Goal: Task Accomplishment & Management: Manage account settings

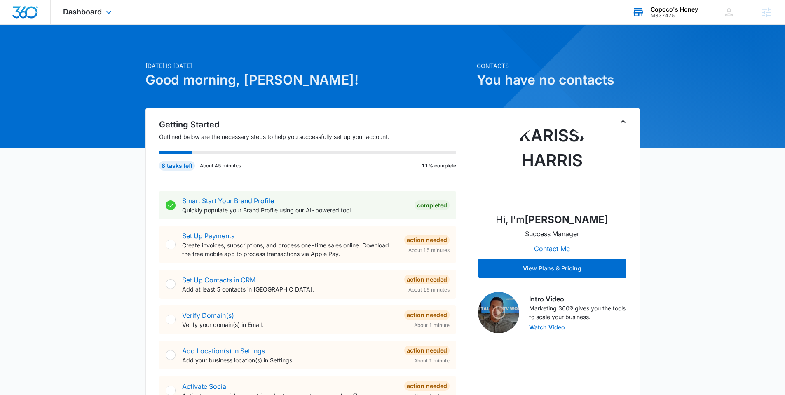
click at [661, 10] on div "Copoco's Honey" at bounding box center [673, 9] width 47 height 7
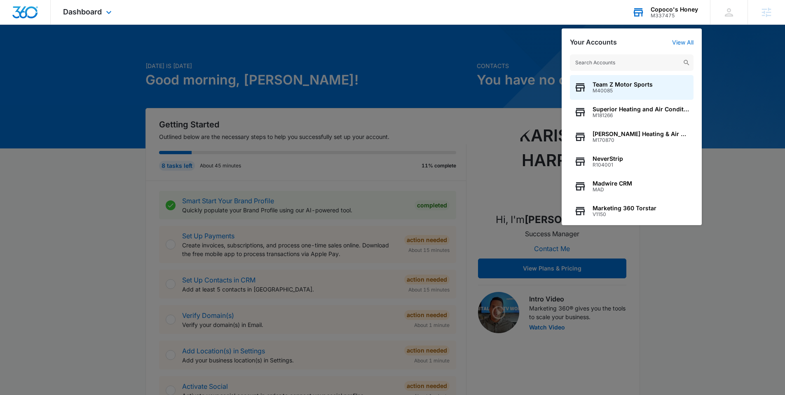
click at [611, 66] on input "text" at bounding box center [632, 62] width 124 height 16
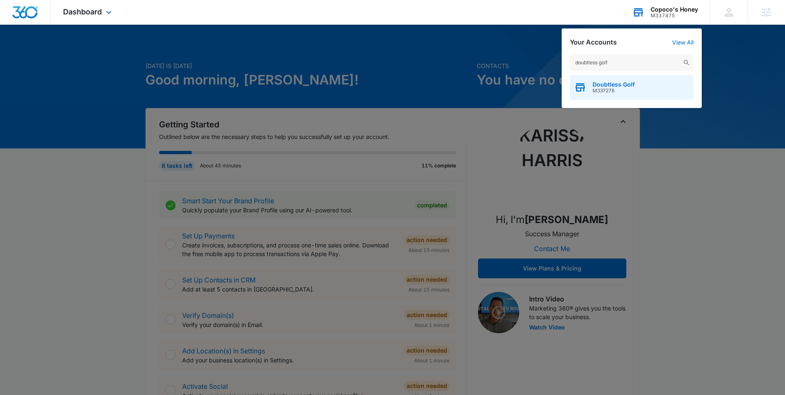
type input "doubtless golf"
click at [615, 84] on span "Doubtless Golf" at bounding box center [613, 84] width 42 height 7
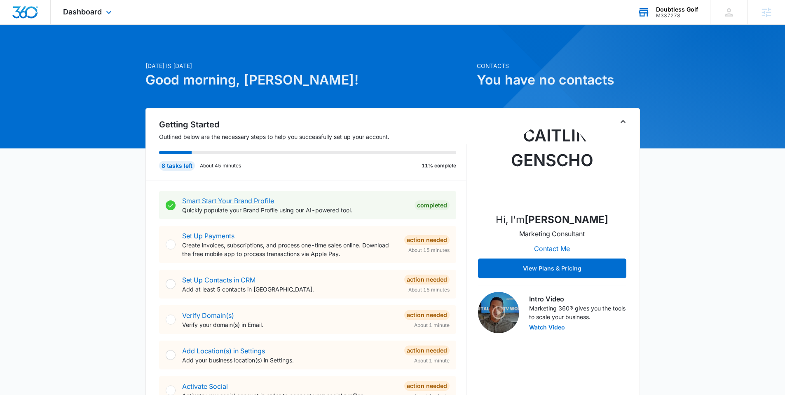
click at [244, 201] on link "Smart Start Your Brand Profile" at bounding box center [228, 200] width 92 height 8
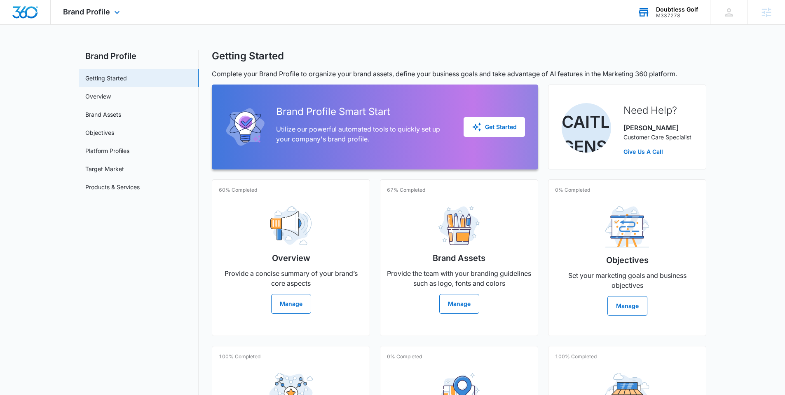
scroll to position [2, 0]
click at [112, 110] on link "Brand Assets" at bounding box center [103, 114] width 36 height 9
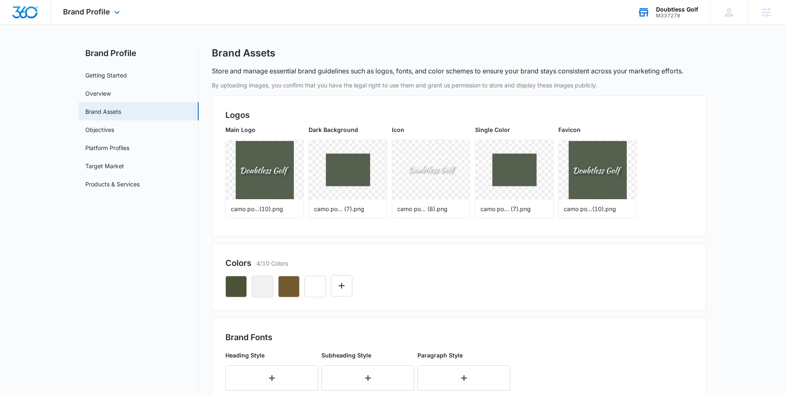
scroll to position [5, 0]
click at [18, 9] on img "Dashboard" at bounding box center [25, 12] width 26 height 12
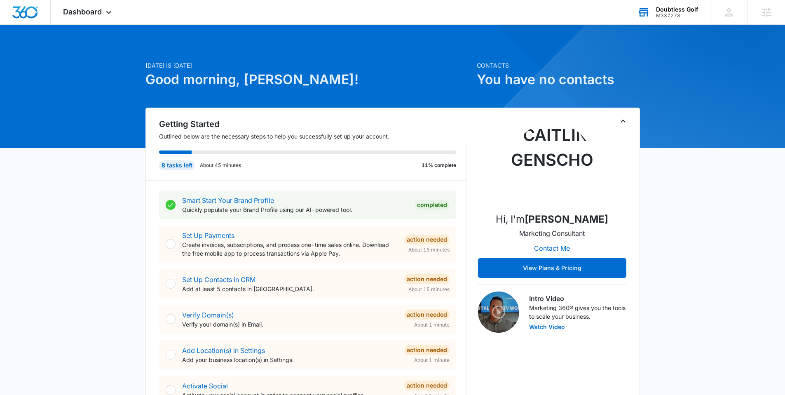
scroll to position [2, 0]
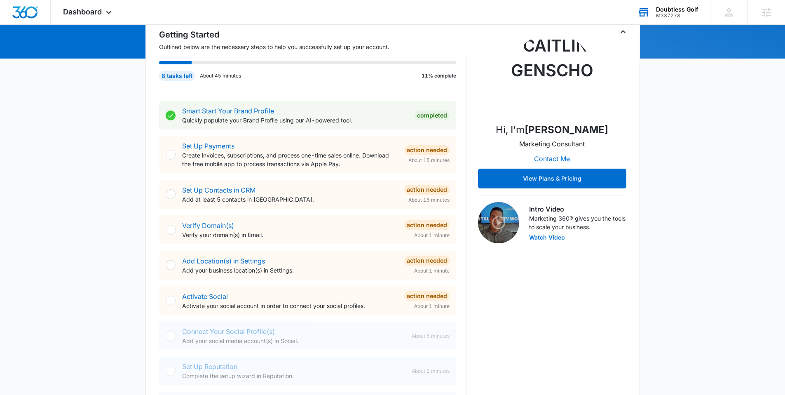
scroll to position [85, 0]
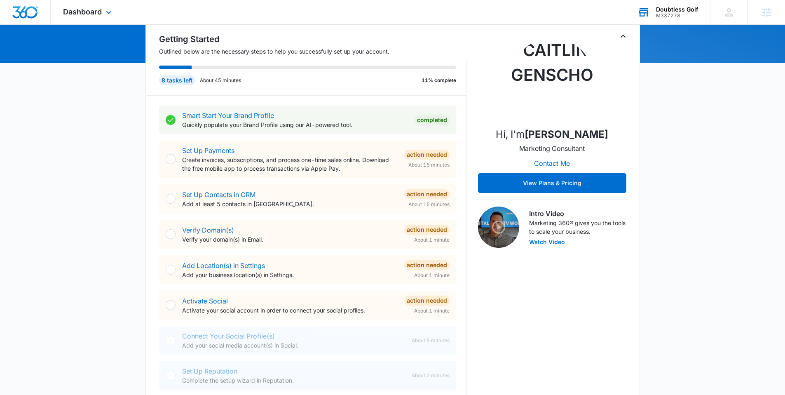
click at [101, 16] on div "Dashboard Apps Reputation Websites Forms CRM Email Social Shop Content Ads Inte…" at bounding box center [88, 12] width 75 height 24
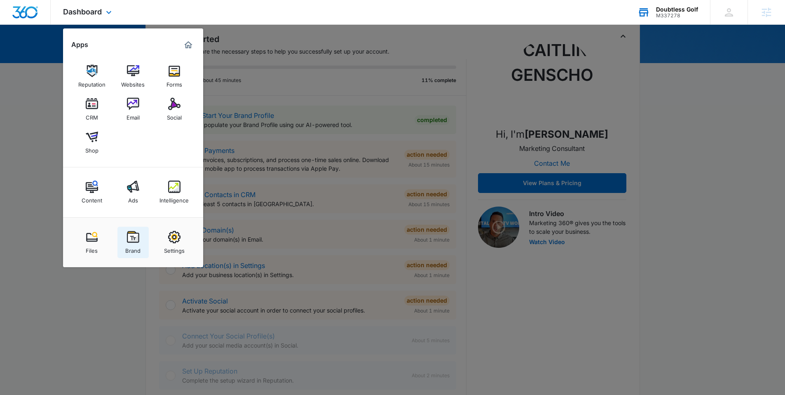
click at [131, 233] on img at bounding box center [133, 237] width 12 height 12
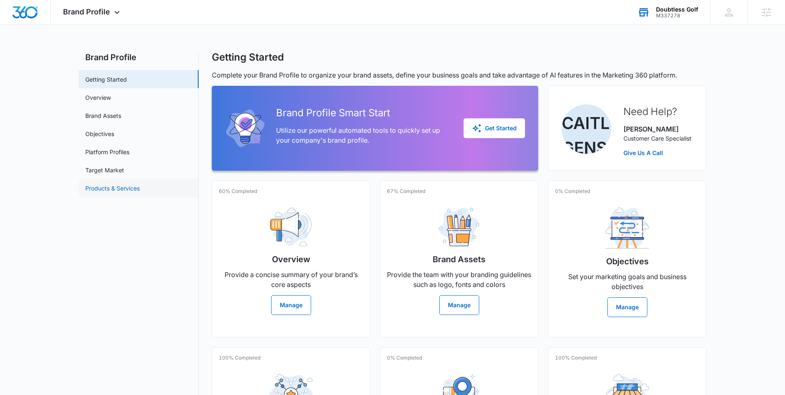
click at [115, 184] on link "Products & Services" at bounding box center [112, 188] width 54 height 9
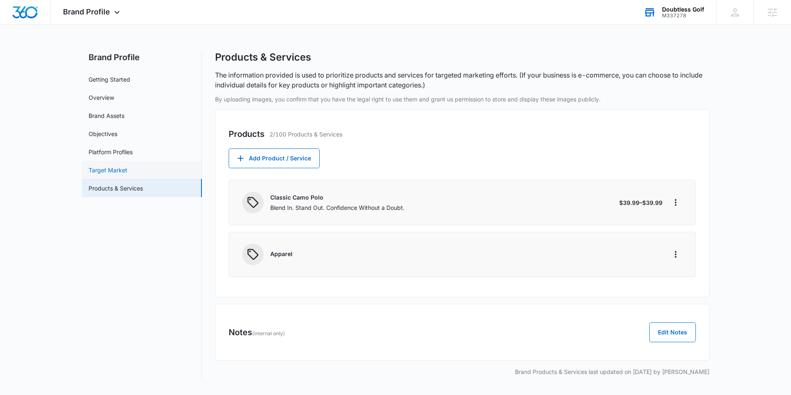
click at [122, 167] on link "Target Market" at bounding box center [108, 170] width 39 height 9
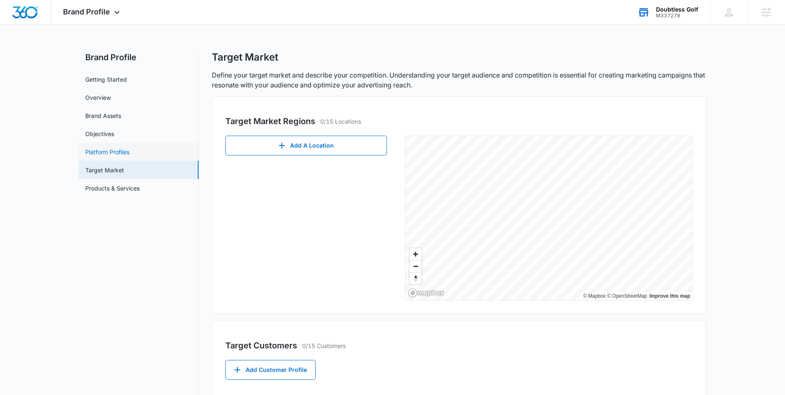
click at [127, 147] on link "Platform Profiles" at bounding box center [107, 151] width 44 height 9
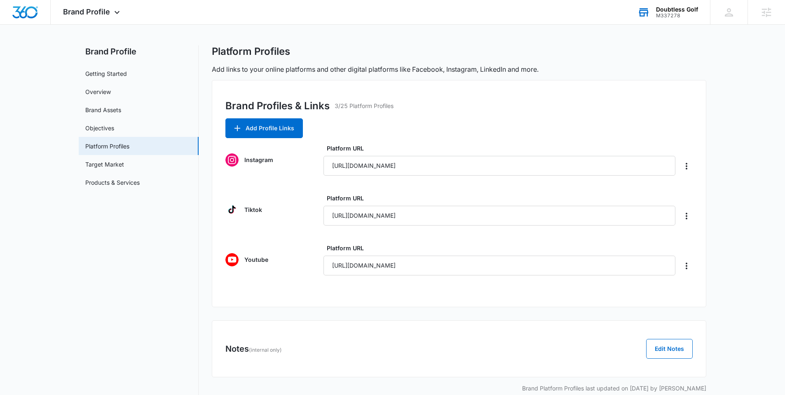
scroll to position [13, 0]
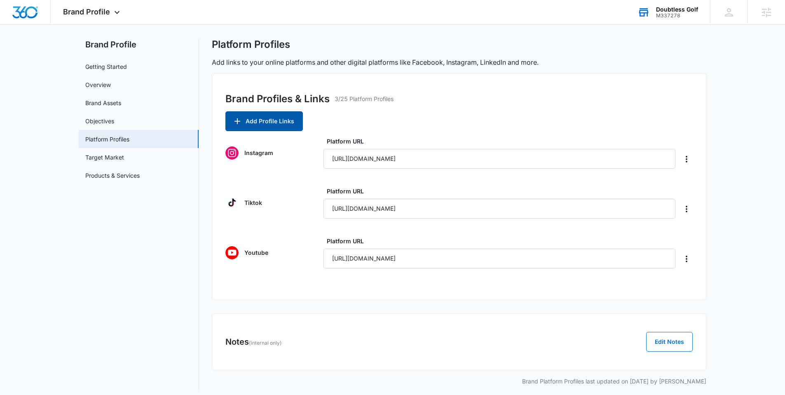
click at [263, 119] on button "Add Profile Links" at bounding box center [263, 121] width 77 height 20
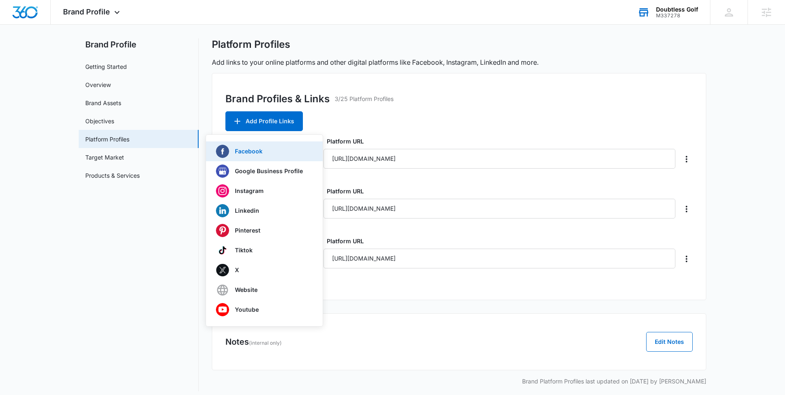
click at [250, 155] on div "Facebook" at bounding box center [259, 151] width 87 height 13
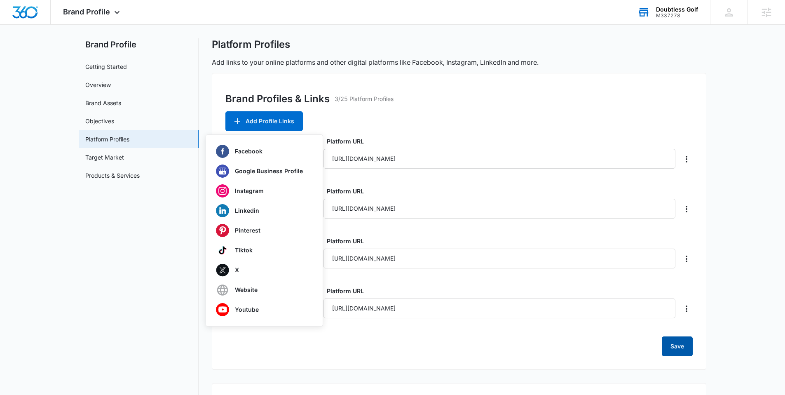
type input "[URL][DOMAIN_NAME]"
click at [689, 344] on button "Save" at bounding box center [676, 346] width 31 height 20
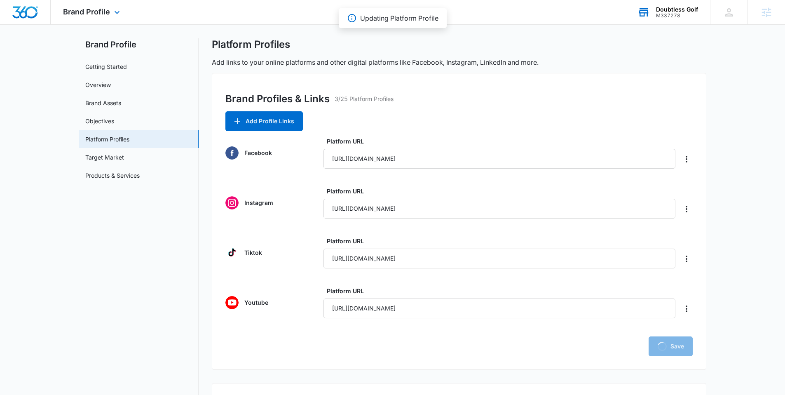
click at [17, 13] on img "Dashboard" at bounding box center [25, 12] width 26 height 12
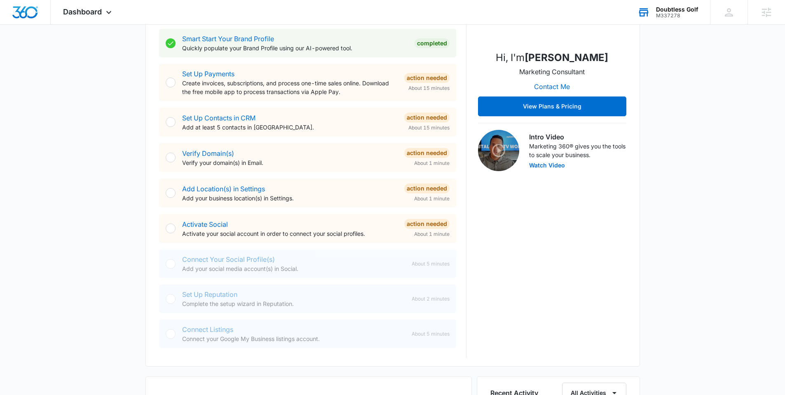
scroll to position [173, 0]
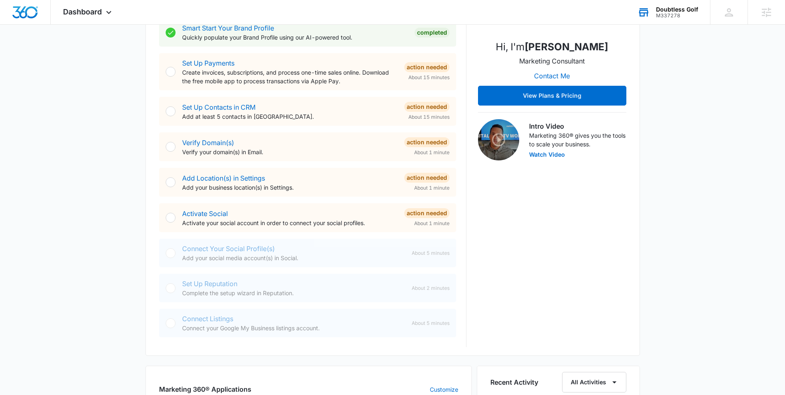
click at [93, 149] on div "[DATE] is [DATE] Good morning, [PERSON_NAME]! Contacts You have no contacts Get…" at bounding box center [392, 326] width 785 height 928
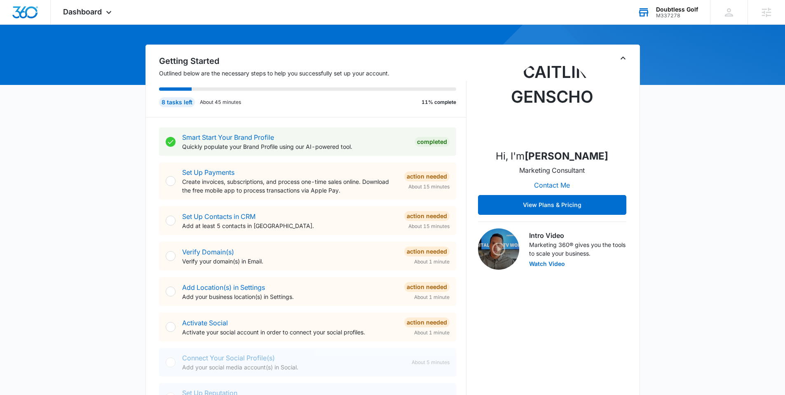
scroll to position [54, 0]
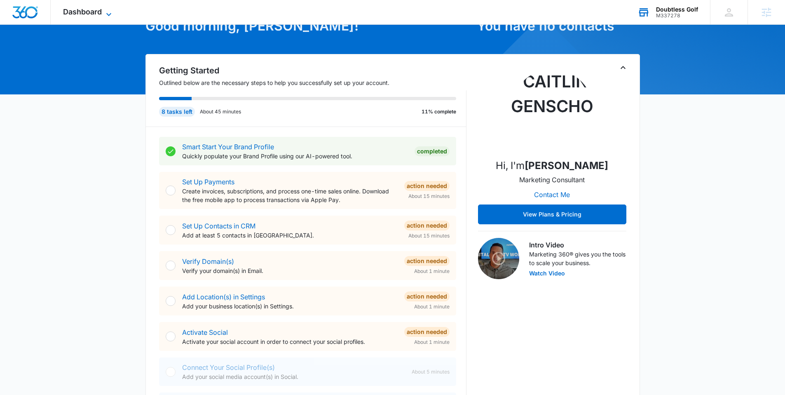
click at [100, 13] on span "Dashboard" at bounding box center [82, 11] width 39 height 9
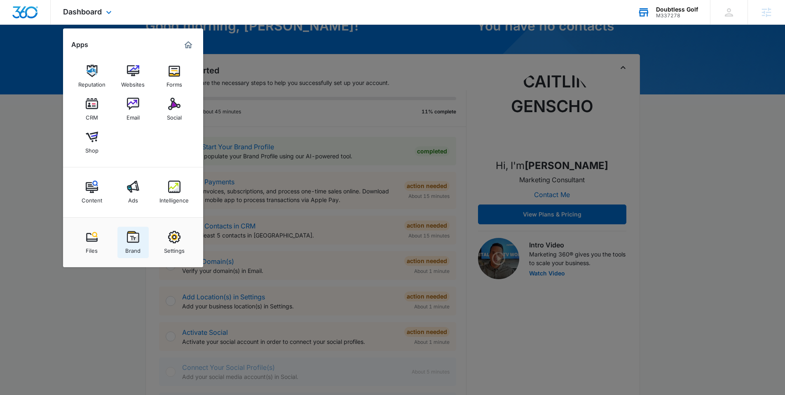
click at [128, 245] on div "Brand" at bounding box center [132, 248] width 15 height 11
